Goal: Browse casually: Explore the website without a specific task or goal

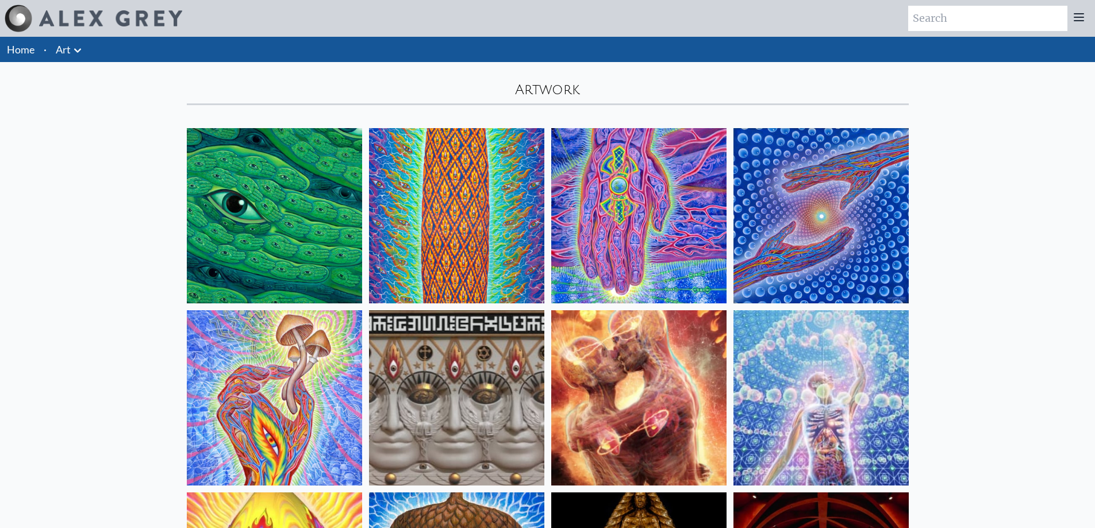
click at [846, 198] on img at bounding box center [821, 215] width 175 height 175
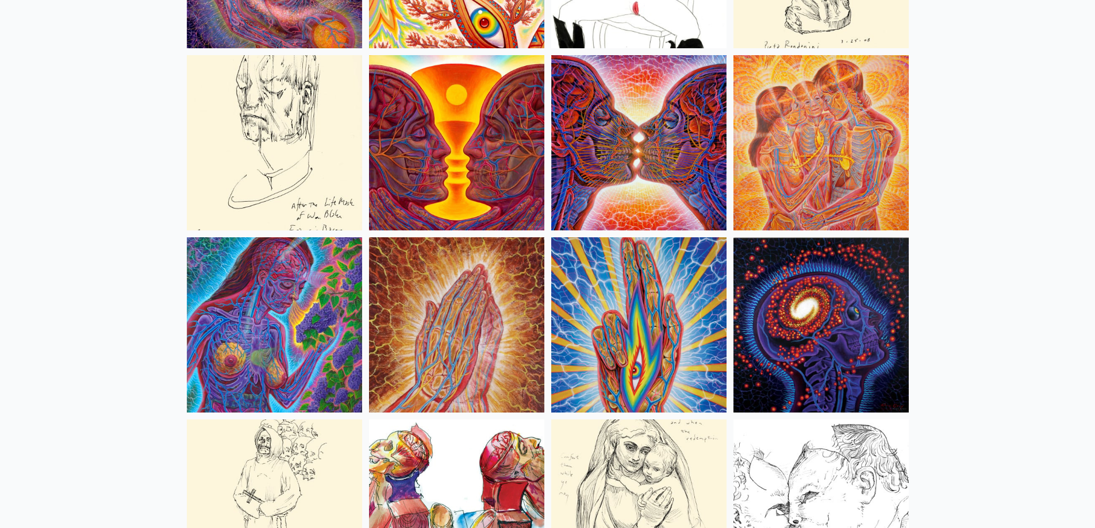
scroll to position [4082, 0]
click at [815, 302] on img at bounding box center [821, 325] width 175 height 175
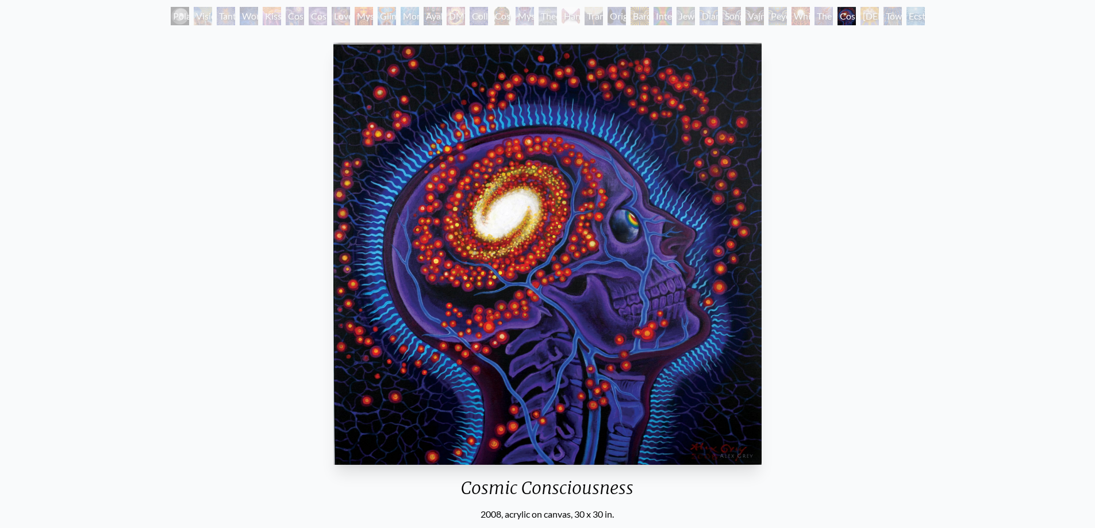
scroll to position [57, 0]
